Goal: Transaction & Acquisition: Purchase product/service

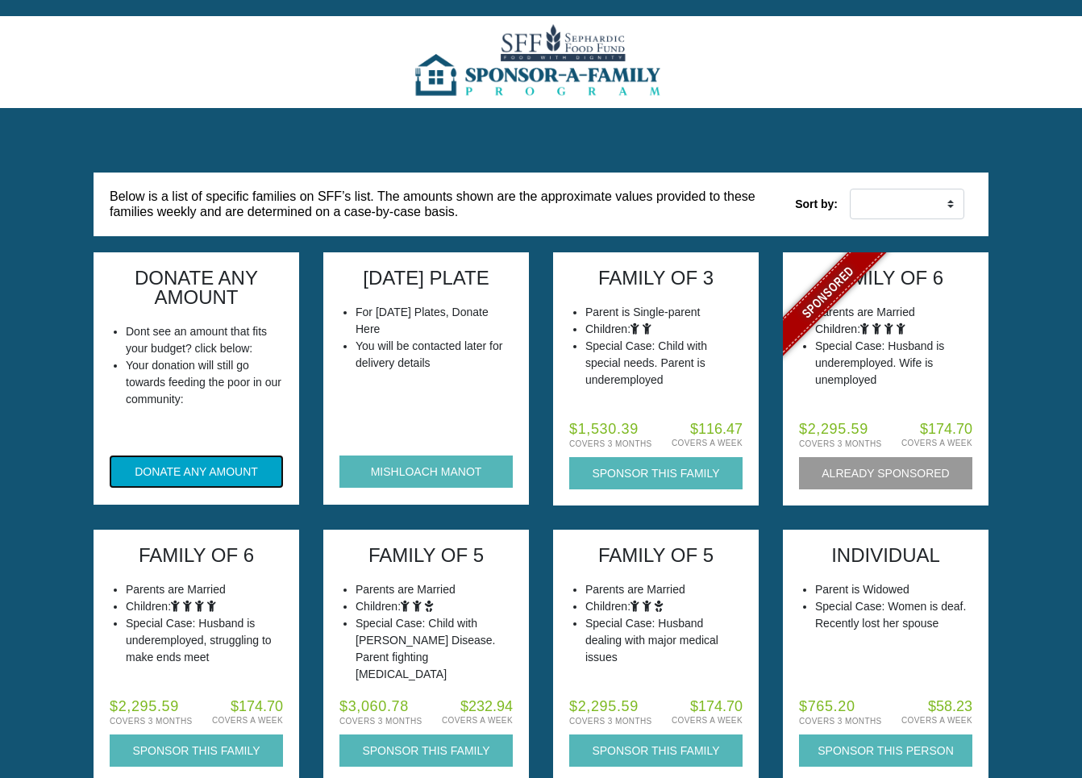
click at [208, 475] on button "DONATE ANY AMOUNT" at bounding box center [196, 472] width 173 height 32
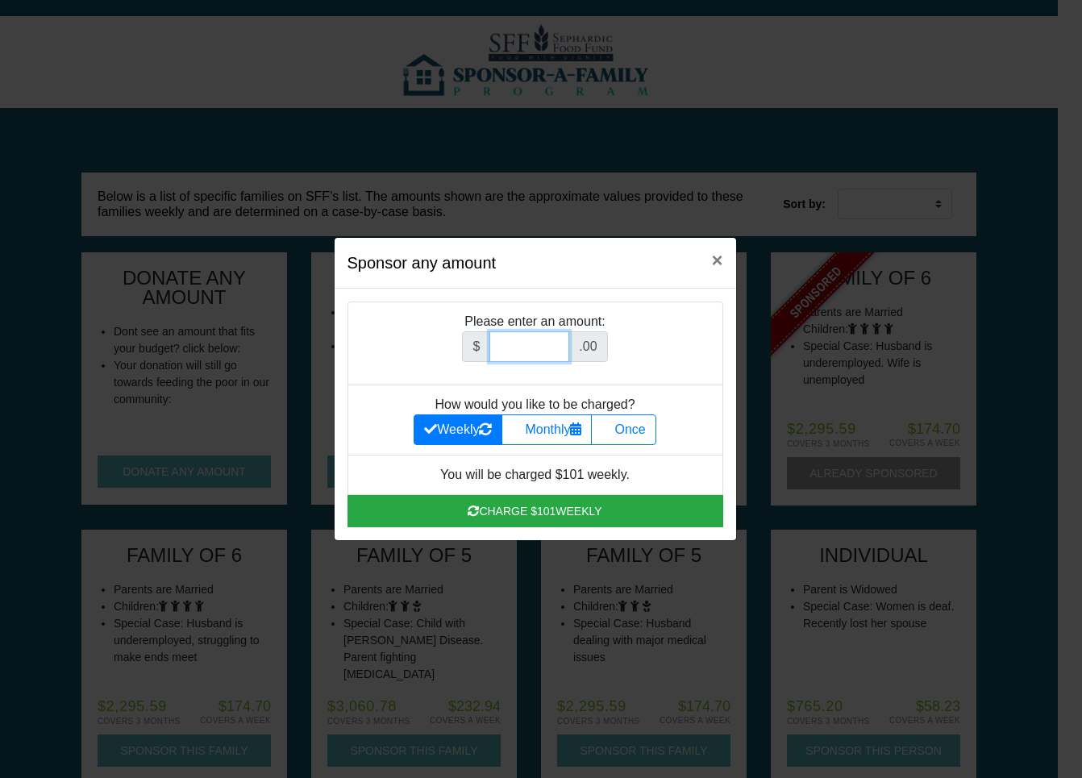
click at [525, 359] on input "Amount (to the nearest dollar)" at bounding box center [530, 347] width 80 height 31
type input "252"
click at [634, 428] on label "Once" at bounding box center [623, 430] width 65 height 31
click at [612, 428] on input "Once" at bounding box center [607, 425] width 10 height 10
radio input "true"
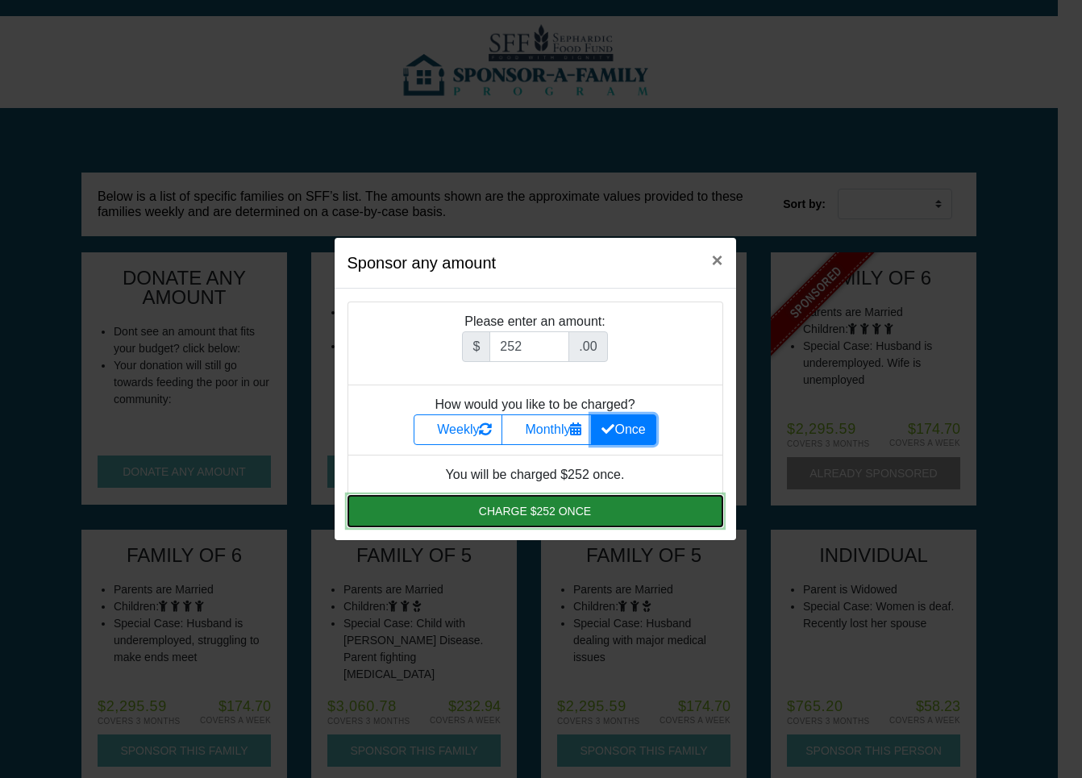
click at [582, 507] on button "Charge $252 once" at bounding box center [536, 511] width 376 height 32
